Goal: Task Accomplishment & Management: Complete application form

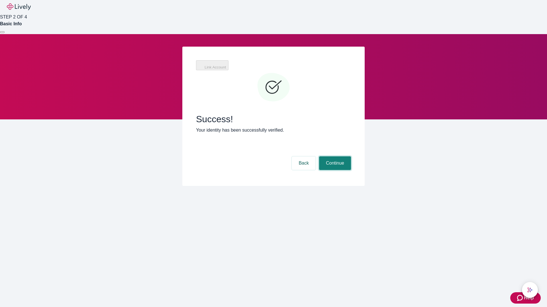
click at [334, 157] on button "Continue" at bounding box center [335, 164] width 32 height 14
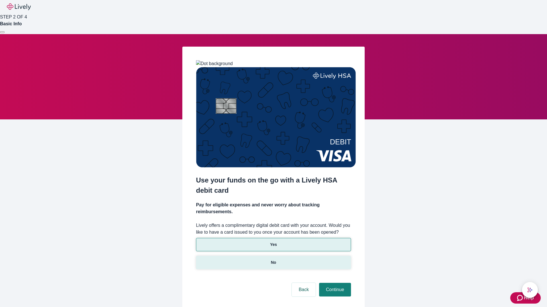
click at [273, 260] on p "No" at bounding box center [273, 263] width 5 height 6
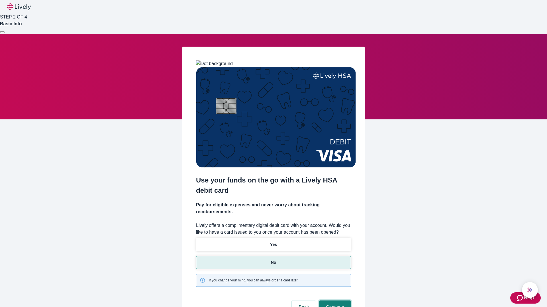
click at [334, 301] on button "Continue" at bounding box center [335, 308] width 32 height 14
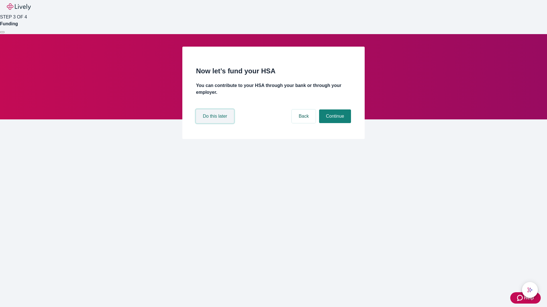
click at [216, 123] on button "Do this later" at bounding box center [215, 117] width 38 height 14
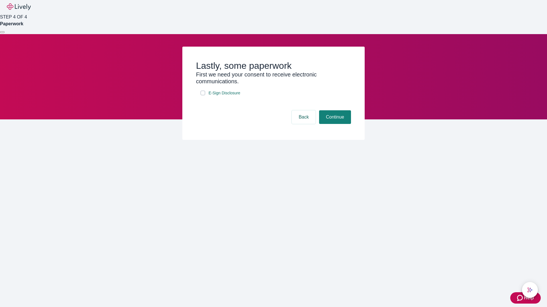
click at [203, 95] on input "E-Sign Disclosure" at bounding box center [202, 93] width 5 height 5
checkbox input "true"
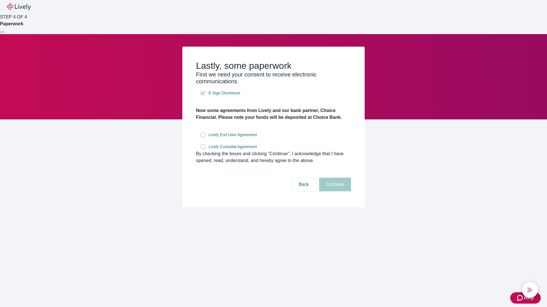
click at [203, 137] on input "Lively End User Agreement" at bounding box center [202, 135] width 5 height 5
checkbox input "true"
click at [203, 149] on input "Lively Custodial Agreement" at bounding box center [202, 147] width 5 height 5
checkbox input "true"
click at [334, 192] on button "Continue" at bounding box center [335, 185] width 32 height 14
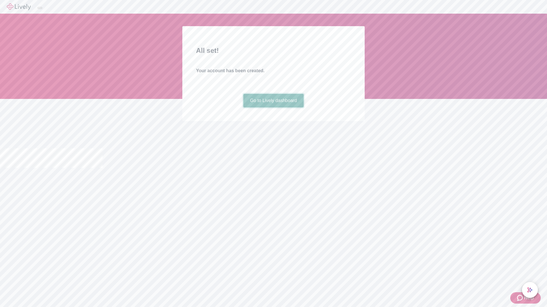
click at [273, 108] on link "Go to Lively dashboard" at bounding box center [273, 101] width 61 height 14
